Goal: Information Seeking & Learning: Learn about a topic

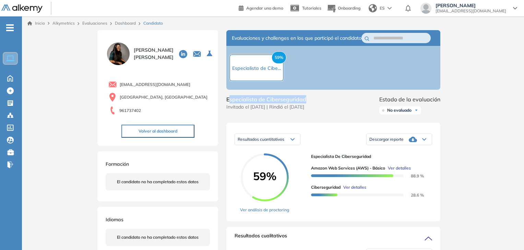
drag, startPoint x: 229, startPoint y: 105, endPoint x: 304, endPoint y: 103, distance: 75.4
click at [304, 103] on span "Especialista de Ciberseguridad" at bounding box center [266, 99] width 80 height 8
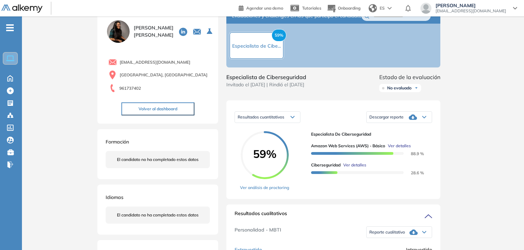
scroll to position [34, 0]
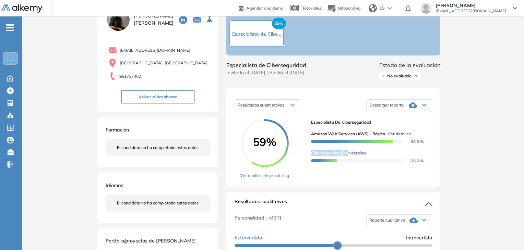
drag, startPoint x: 311, startPoint y: 159, endPoint x: 348, endPoint y: 153, distance: 38.2
click at [348, 153] on div "Amazon Web Services (AWS) - Básico Ver detalles 88.9 % Ciberseguridad Ver detal…" at bounding box center [369, 144] width 116 height 38
click at [338, 152] on div "Amazon Web Services (AWS) - Básico Ver detalles 88.9 % Ciberseguridad Ver detal…" at bounding box center [369, 144] width 116 height 38
drag, startPoint x: 311, startPoint y: 159, endPoint x: 342, endPoint y: 158, distance: 31.2
click at [342, 156] on div "Ciberseguridad Ver detalles" at bounding box center [369, 153] width 116 height 6
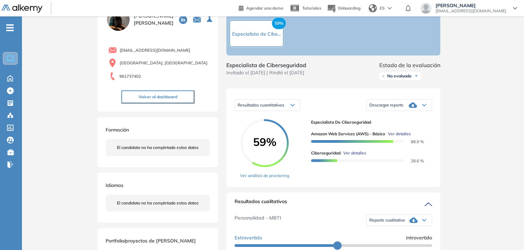
click at [304, 153] on div "59% Ver análisis de proctoring" at bounding box center [272, 149] width 65 height 60
drag, startPoint x: 312, startPoint y: 142, endPoint x: 367, endPoint y: 140, distance: 55.5
click at [367, 137] on span "Amazon Web Services (AWS) - Básico" at bounding box center [348, 134] width 74 height 6
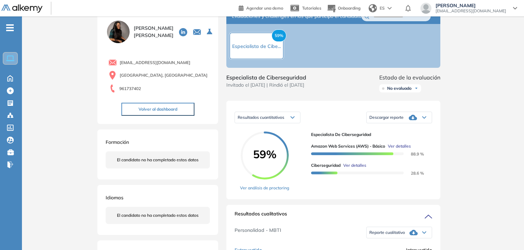
scroll to position [0, 0]
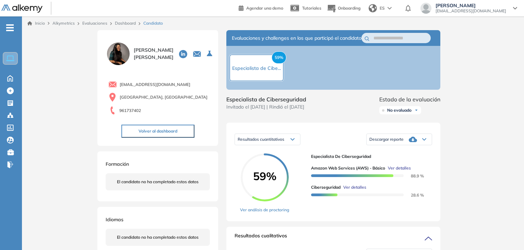
drag, startPoint x: 165, startPoint y: 132, endPoint x: 154, endPoint y: 135, distance: 10.7
click at [154, 135] on button "Volver al dashboard" at bounding box center [157, 131] width 73 height 13
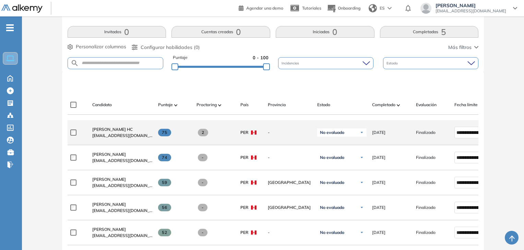
scroll to position [206, 0]
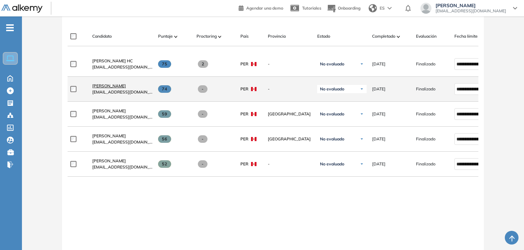
click at [119, 88] on span "[PERSON_NAME]" at bounding box center [109, 85] width 34 height 5
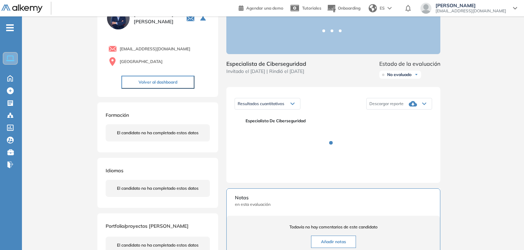
scroll to position [69, 0]
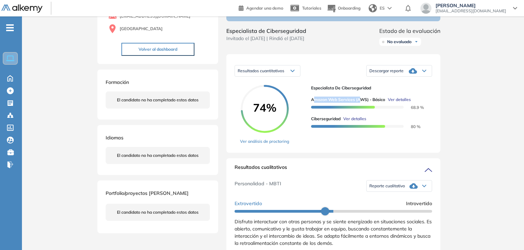
drag, startPoint x: 313, startPoint y: 106, endPoint x: 361, endPoint y: 106, distance: 47.6
click at [361, 103] on span "Amazon Web Services (AWS) - Básico" at bounding box center [348, 100] width 74 height 6
drag, startPoint x: 412, startPoint y: 133, endPoint x: 425, endPoint y: 132, distance: 13.4
click at [425, 130] on div "Ciberseguridad Ver detalles 80 %" at bounding box center [369, 123] width 116 height 14
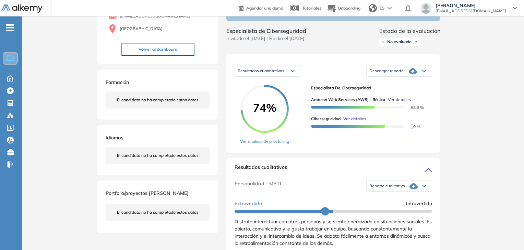
click at [425, 130] on div "Ciberseguridad Ver detalles 80 %" at bounding box center [369, 123] width 116 height 14
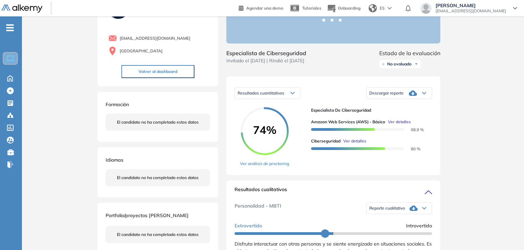
scroll to position [0, 0]
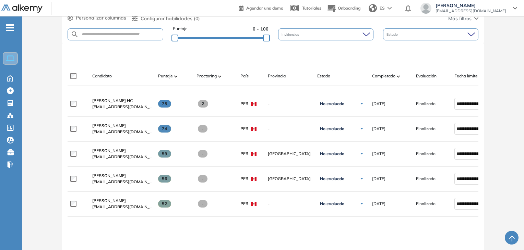
scroll to position [178, 0]
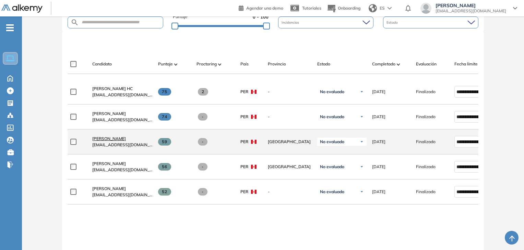
click at [111, 141] on span "[PERSON_NAME]" at bounding box center [109, 138] width 34 height 5
